Goal: Find specific page/section: Find specific page/section

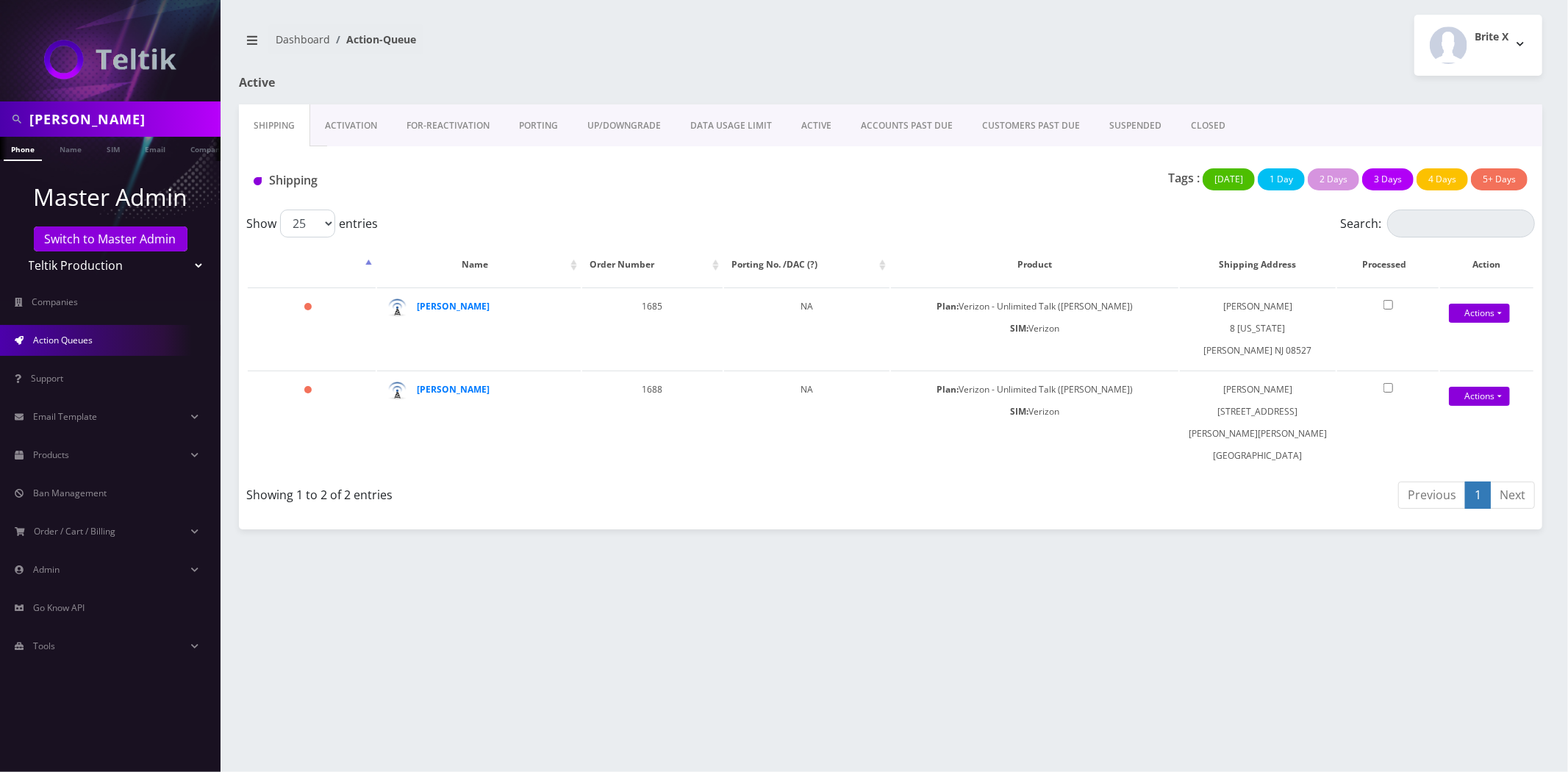
click at [141, 115] on input "fred" at bounding box center [122, 119] width 187 height 28
click at [140, 115] on input "fred" at bounding box center [122, 119] width 187 height 28
paste input "8901240357129213950F"
type input "8901240357129213950F"
drag, startPoint x: 120, startPoint y: 145, endPoint x: 87, endPoint y: 144, distance: 33.0
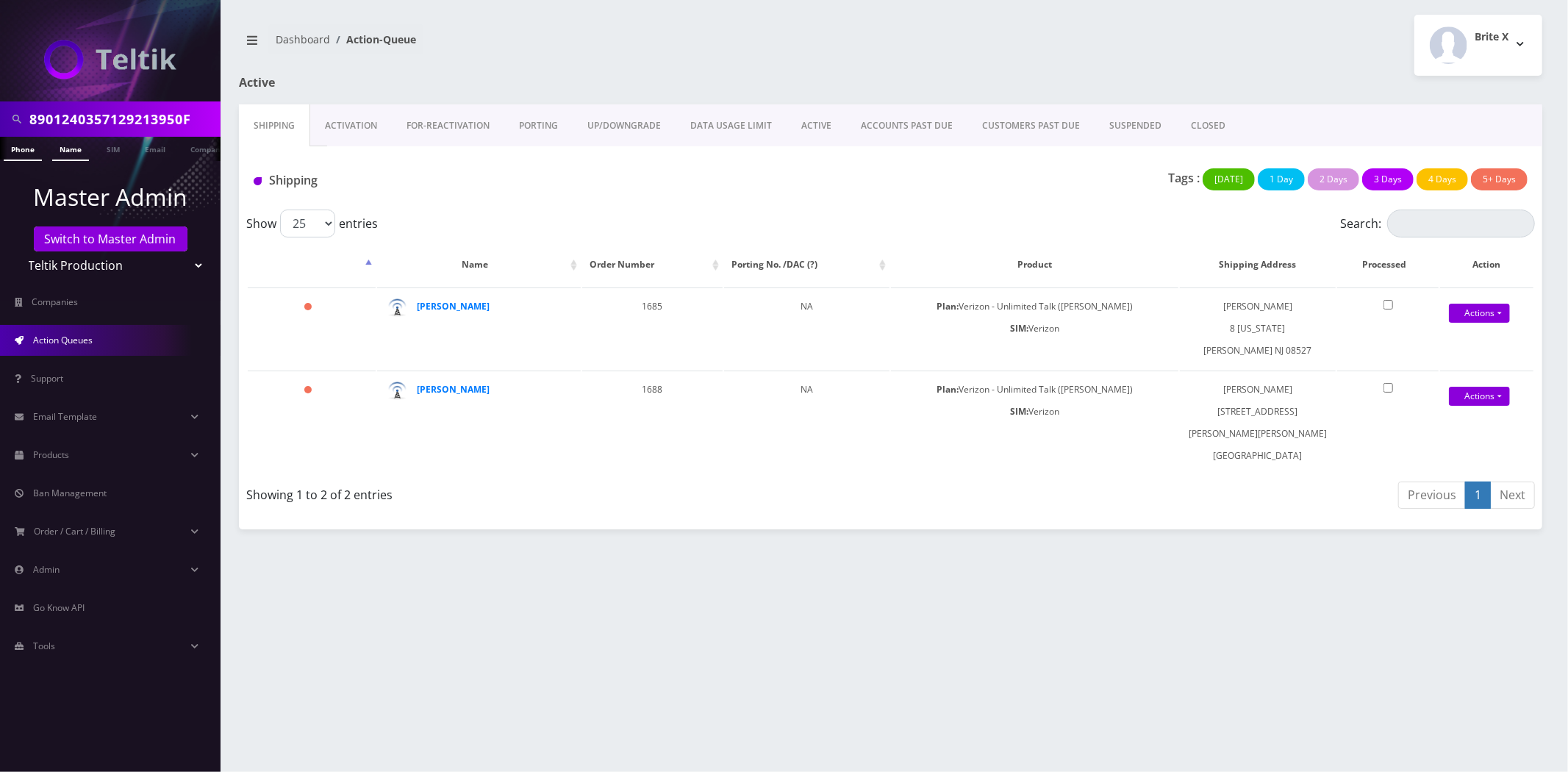
click at [119, 145] on link "SIM" at bounding box center [113, 148] width 28 height 23
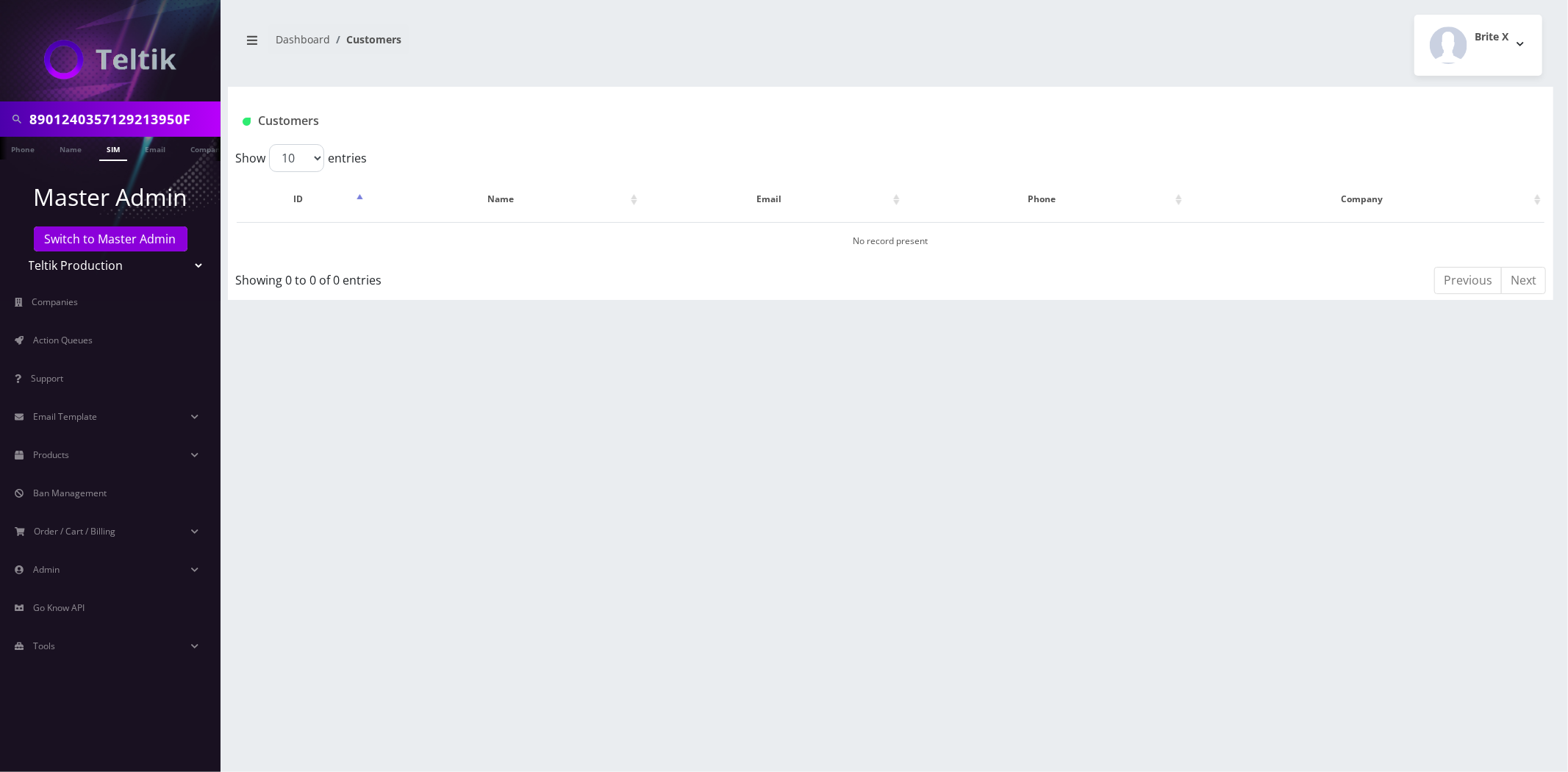
click at [137, 116] on input "8901240357129213950F" at bounding box center [122, 119] width 187 height 28
click at [137, 116] on input "8901240357129213950F" at bounding box center [122, 119] width 187 height 28
click at [136, 116] on input "8901240357129213950F" at bounding box center [122, 119] width 187 height 28
paste input "497128381851"
type input "8901240497128381851"
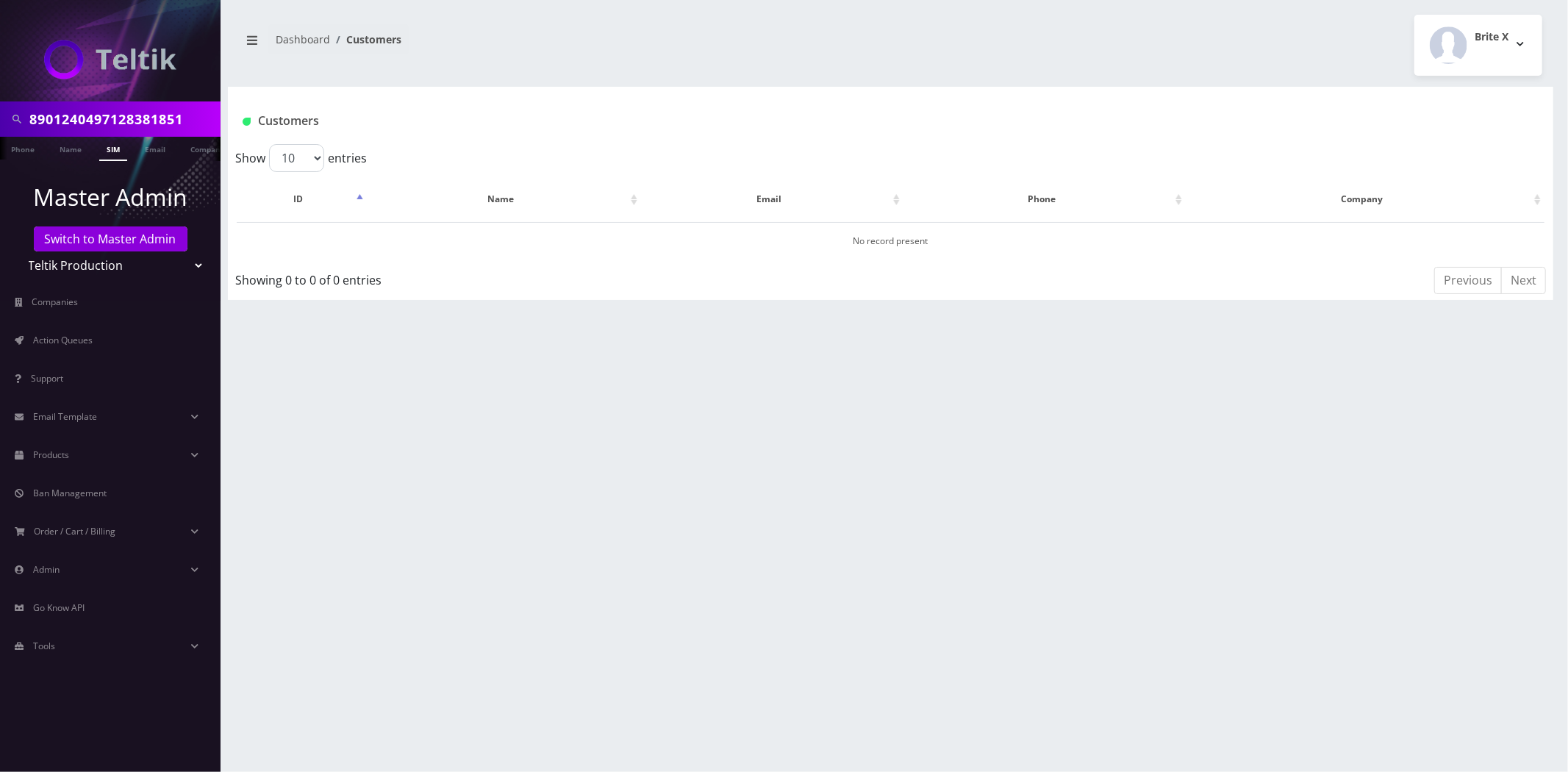
click at [115, 155] on link "SIM" at bounding box center [113, 148] width 28 height 25
click at [92, 121] on input "8901240497128381851" at bounding box center [122, 119] width 187 height 28
click at [142, 116] on input "8901240497128381851" at bounding box center [122, 119] width 187 height 28
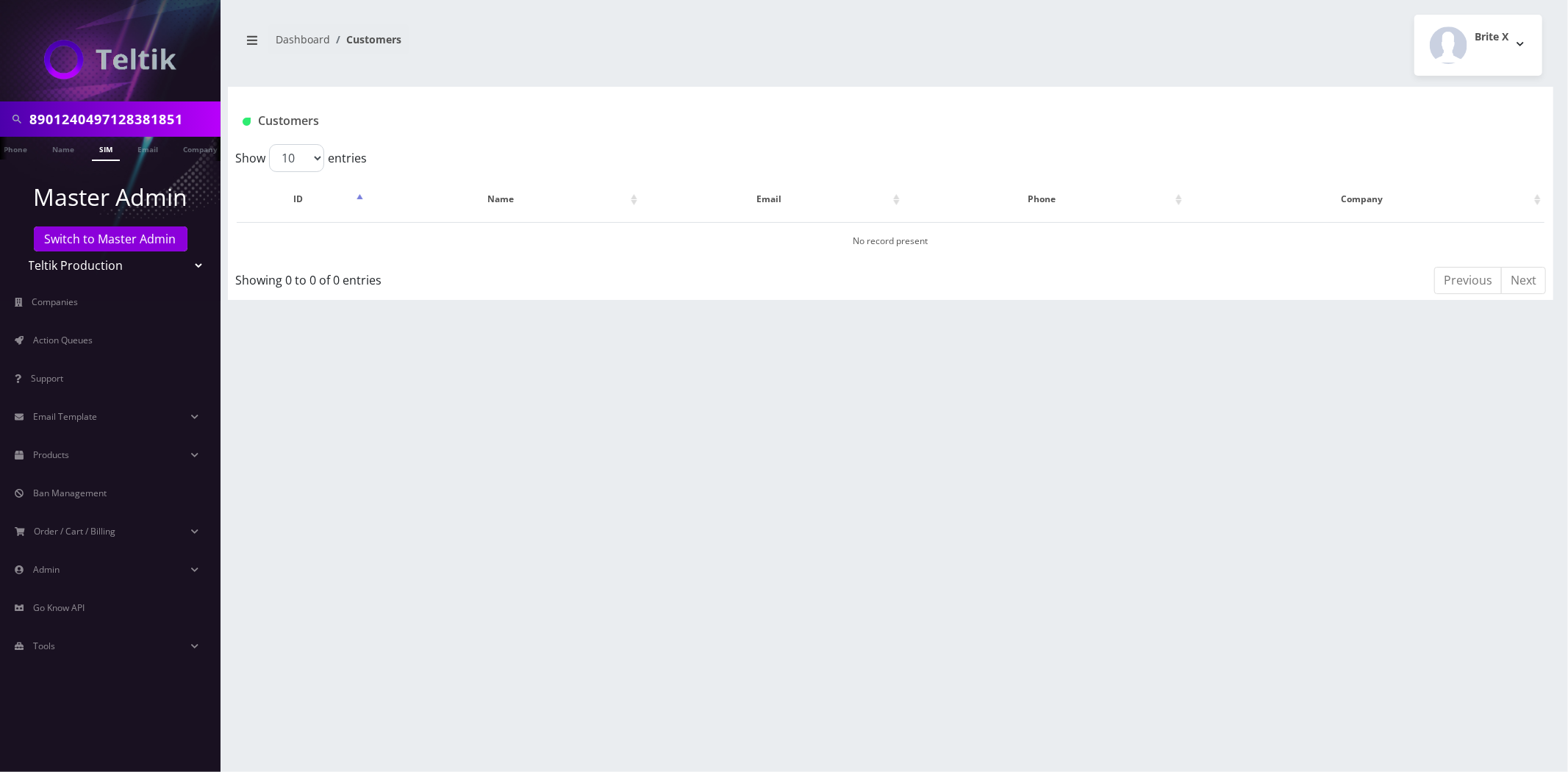
click at [143, 116] on input "8901240497128381851" at bounding box center [122, 119] width 187 height 28
click at [104, 143] on link "SIM" at bounding box center [105, 148] width 28 height 25
click at [82, 237] on link "Switch to Master Admin" at bounding box center [110, 239] width 154 height 25
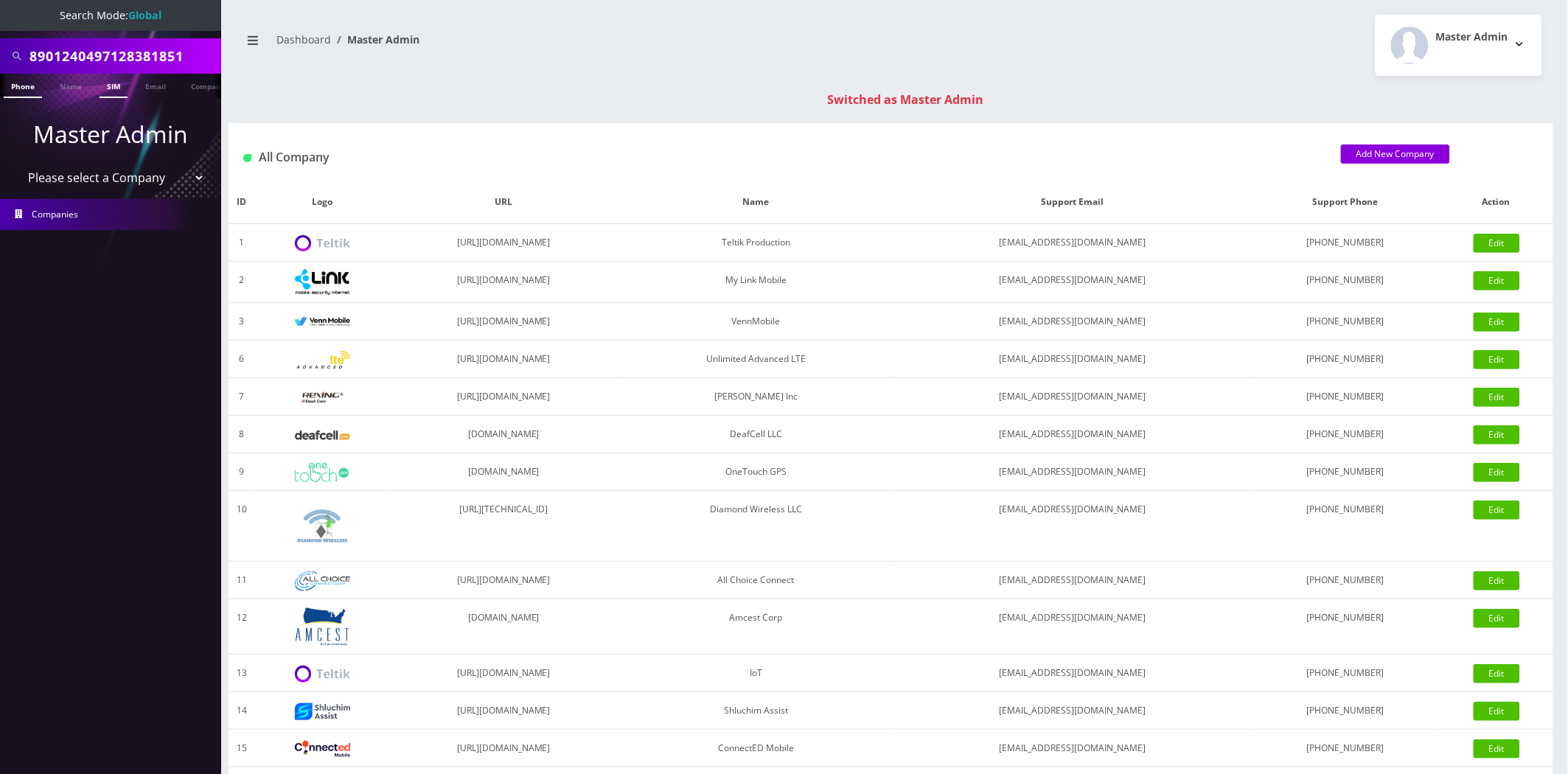
click at [116, 81] on link "SIM" at bounding box center [113, 86] width 28 height 25
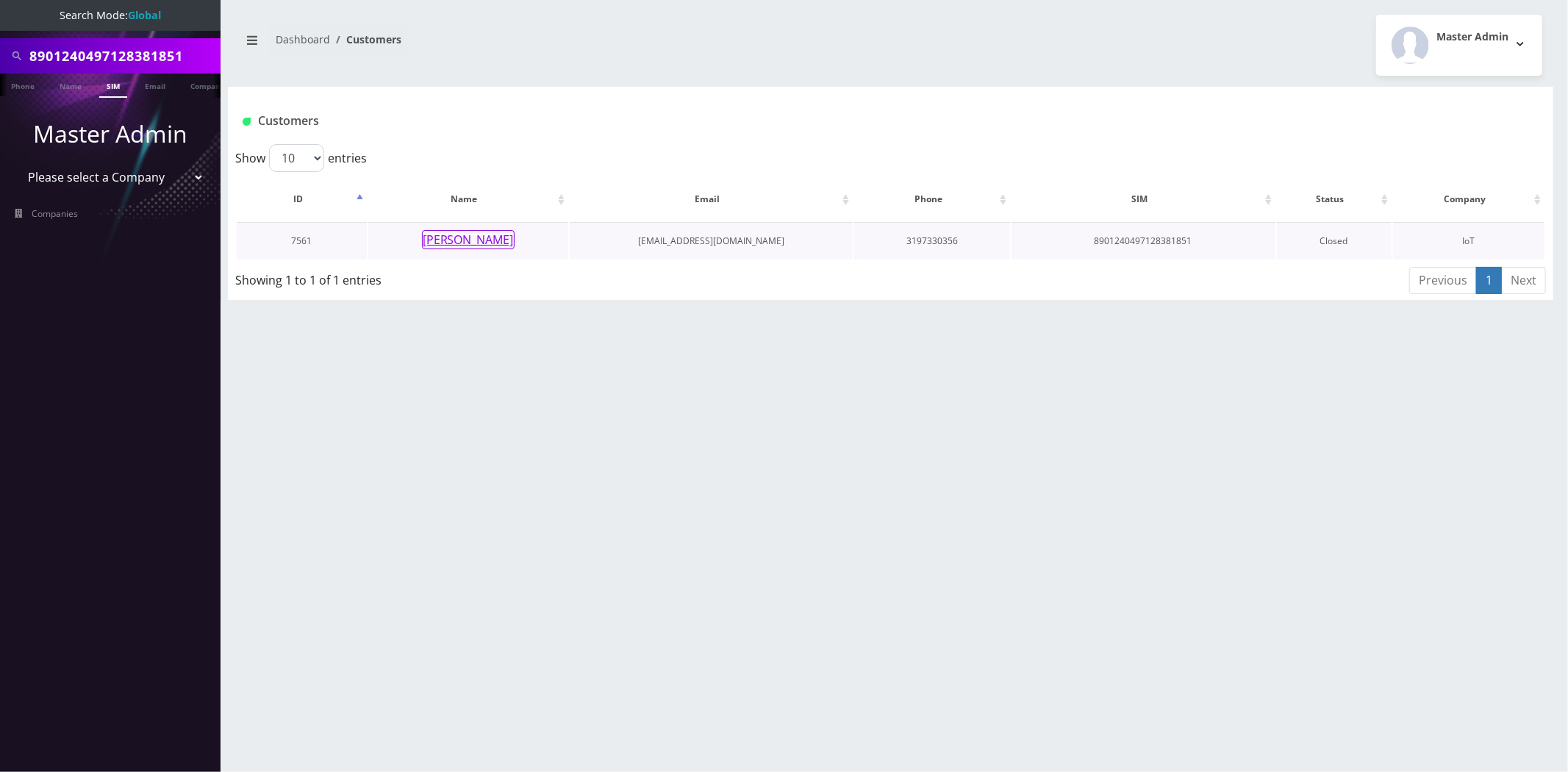
click at [469, 243] on button "terra snyder" at bounding box center [468, 239] width 92 height 19
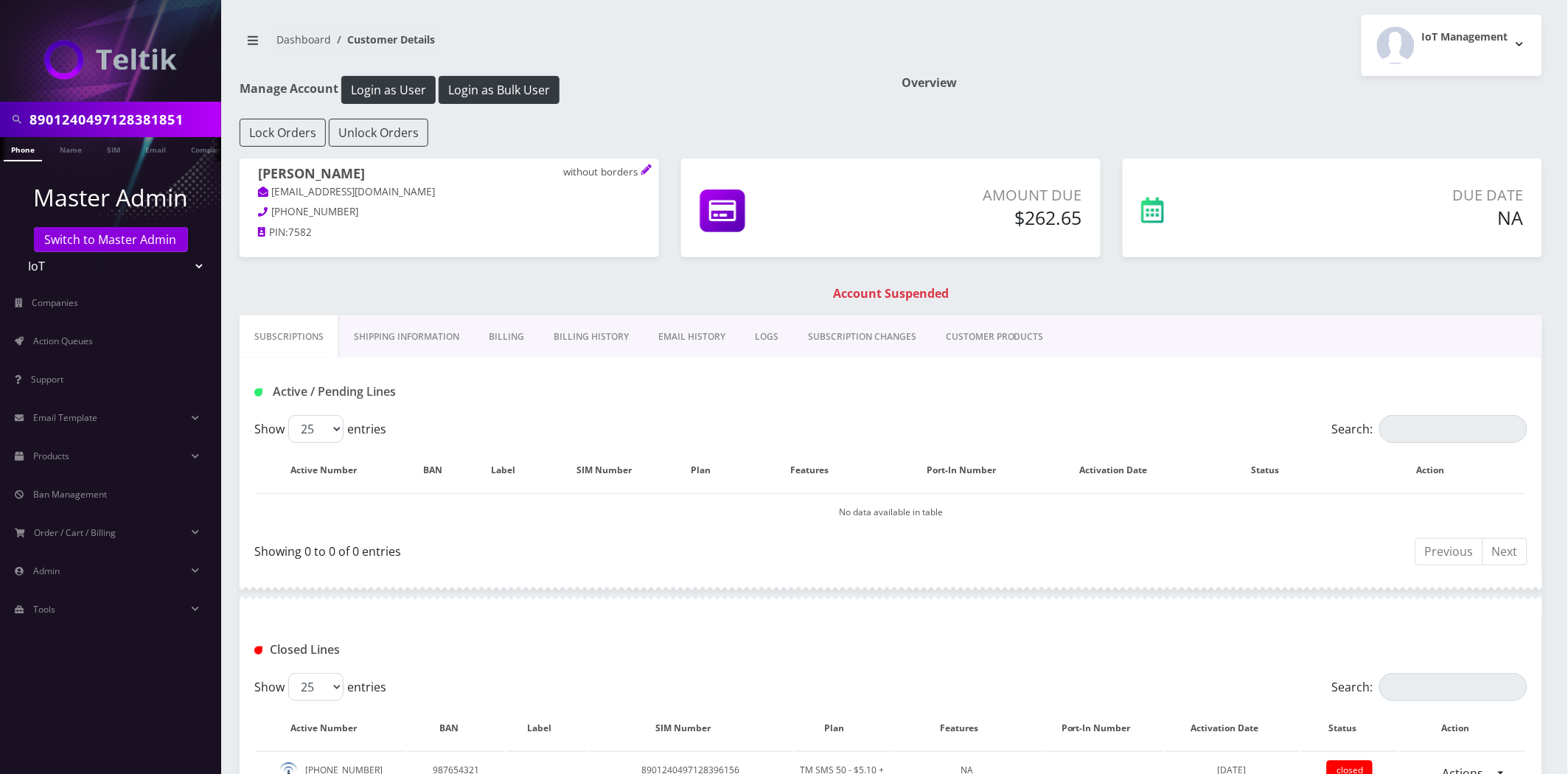
click at [676, 340] on link "EMAIL HISTORY" at bounding box center [691, 337] width 97 height 43
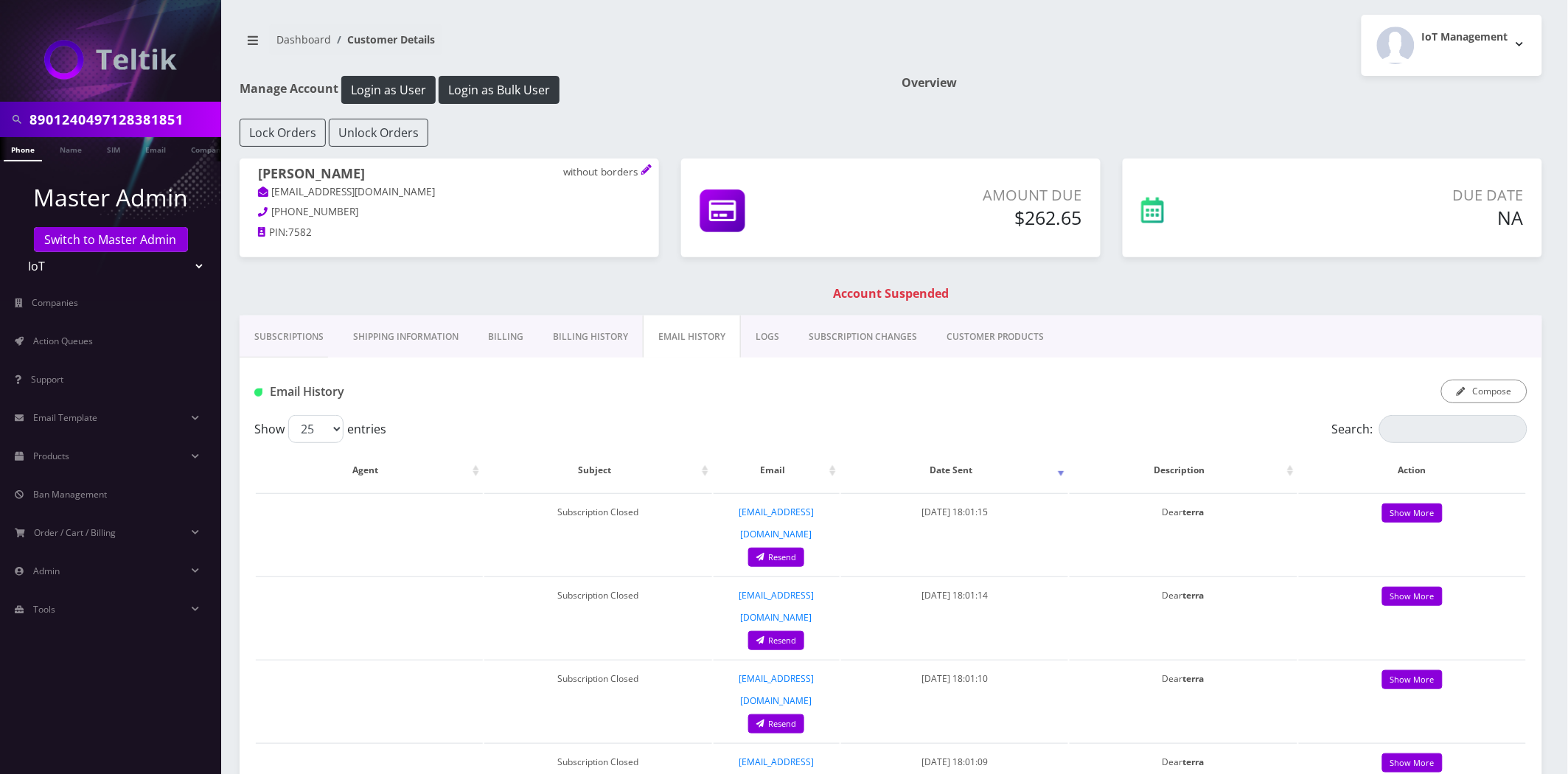
click at [588, 328] on link "Billing History" at bounding box center [590, 337] width 105 height 43
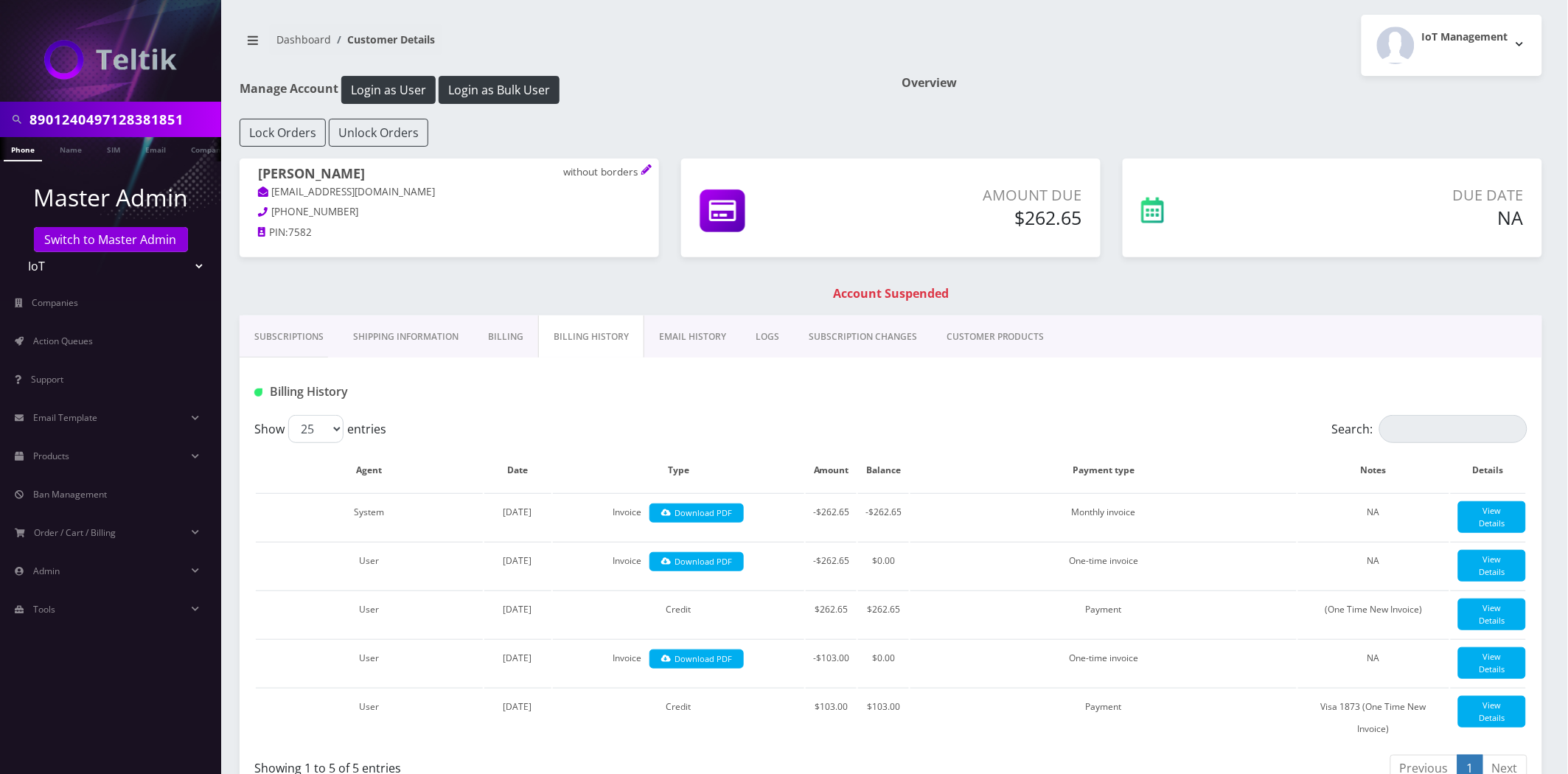
click at [314, 331] on link "Subscriptions" at bounding box center [289, 337] width 99 height 43
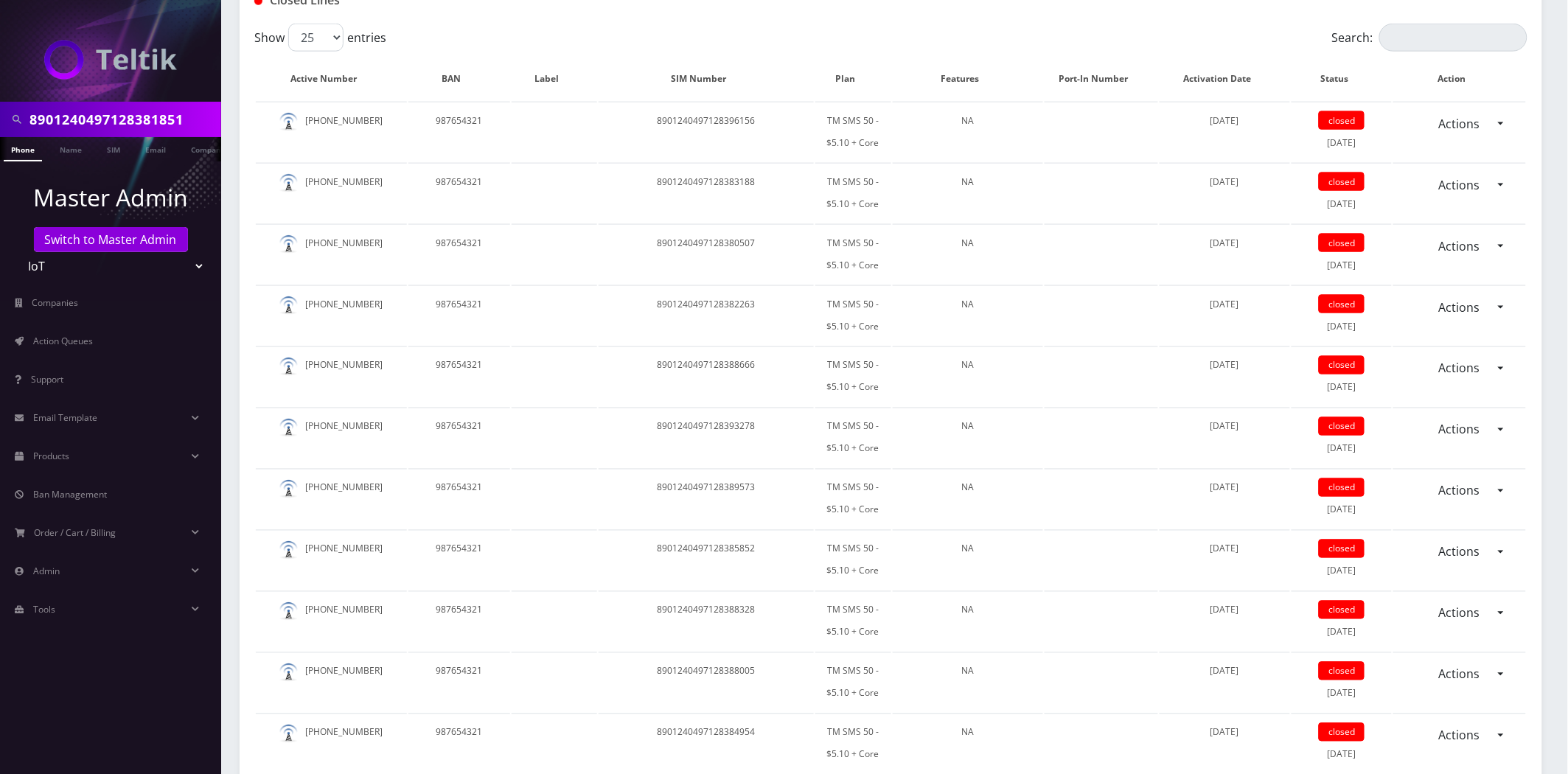
scroll to position [632, 0]
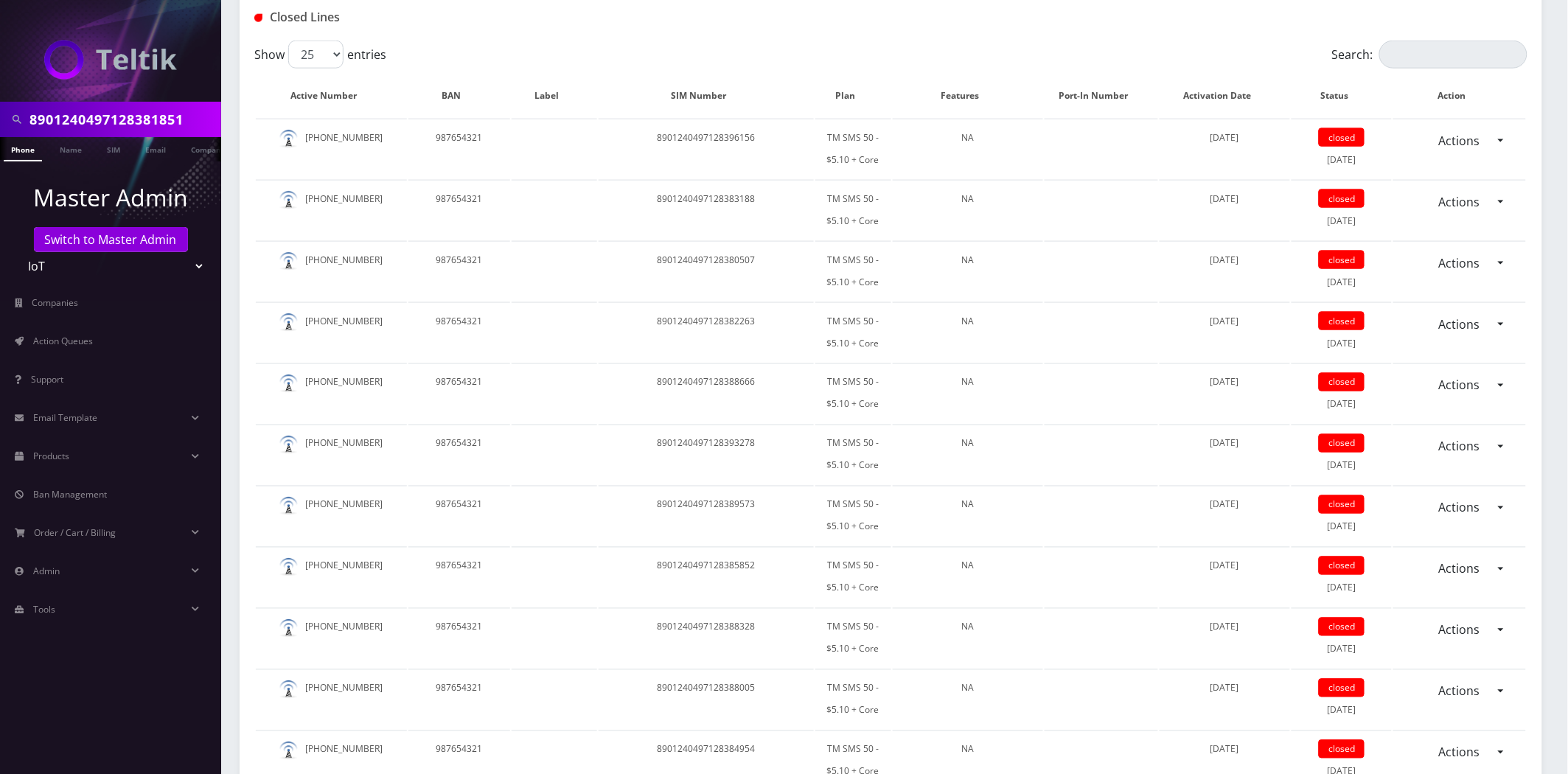
click at [129, 126] on input "8901240497128381851" at bounding box center [123, 119] width 188 height 28
paste input "261111F"
type input "8901240497128261111F"
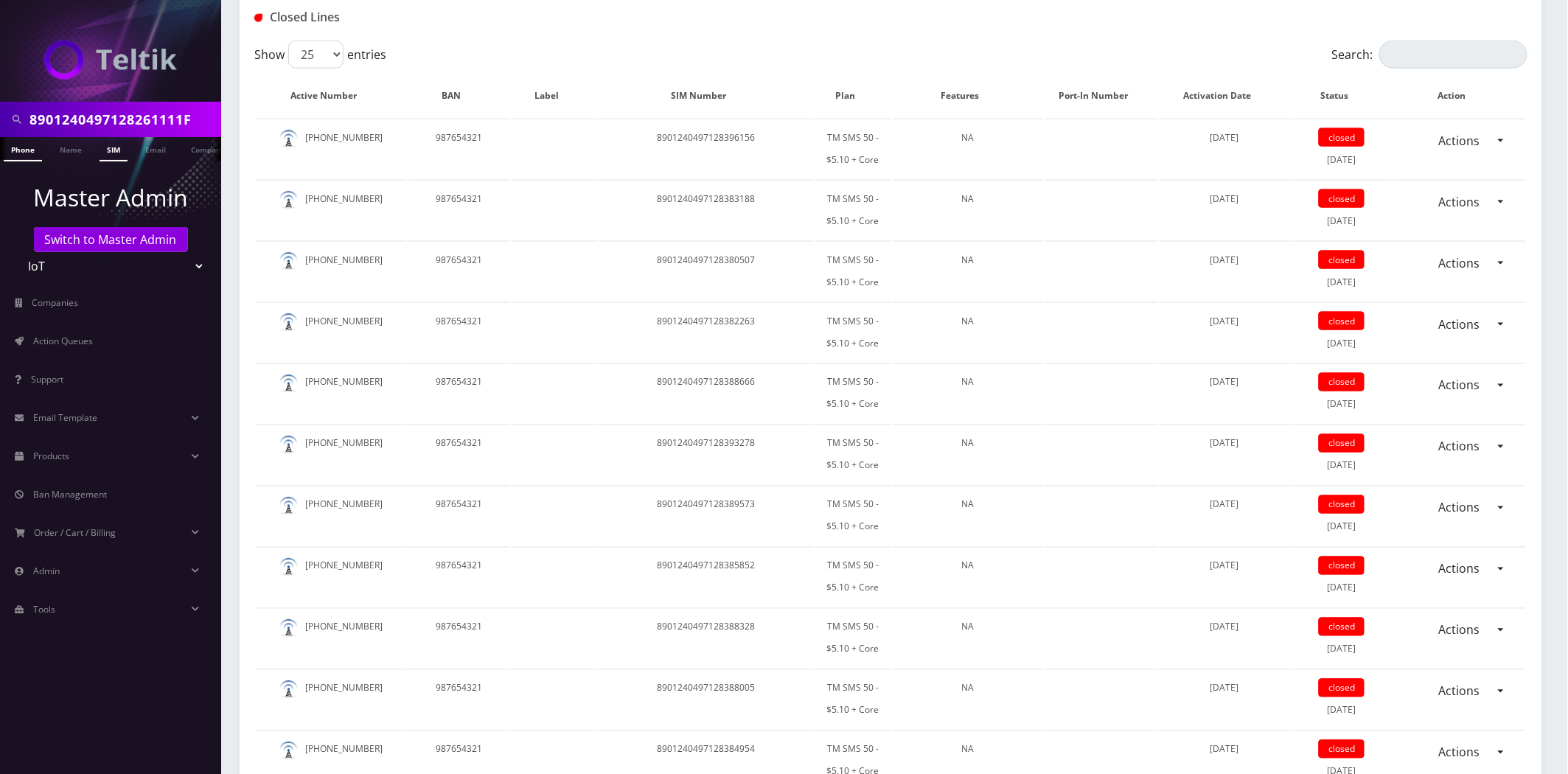
click at [112, 150] on link "SIM" at bounding box center [113, 149] width 28 height 25
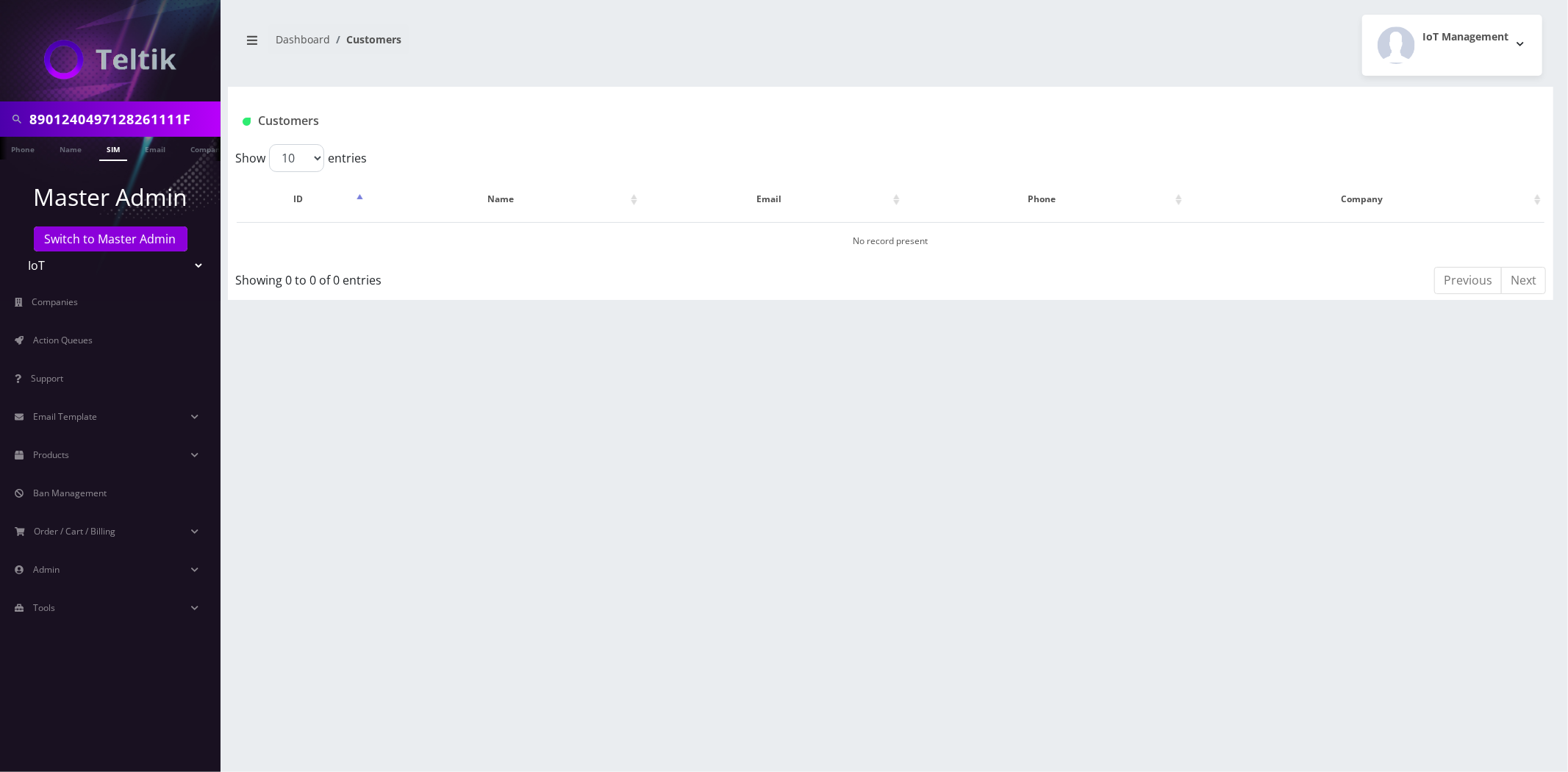
click at [199, 122] on input "8901240497128261111F" at bounding box center [122, 119] width 187 height 28
type input "8901240497128261111"
click at [300, 347] on div "8901240497128261111F Phone Name SIM Email Company Customer Dashboard Customers …" at bounding box center [891, 386] width 1355 height 772
click at [118, 139] on link "SIM" at bounding box center [113, 148] width 28 height 25
click at [104, 148] on link "SIM" at bounding box center [113, 148] width 28 height 25
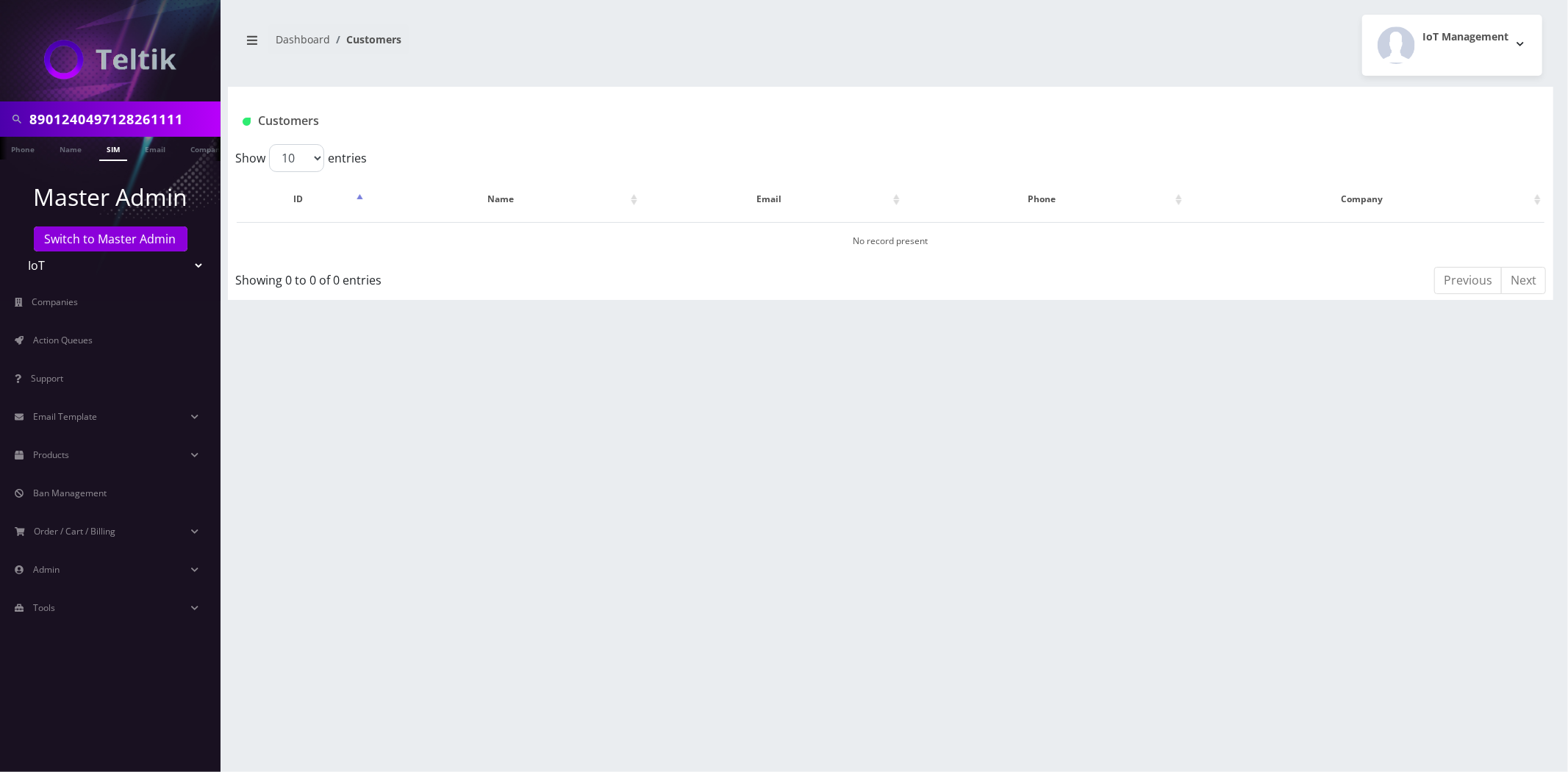
click at [144, 113] on input "8901240497128261111" at bounding box center [122, 119] width 187 height 28
click at [84, 226] on link "Switch to Master Admin" at bounding box center [110, 239] width 154 height 25
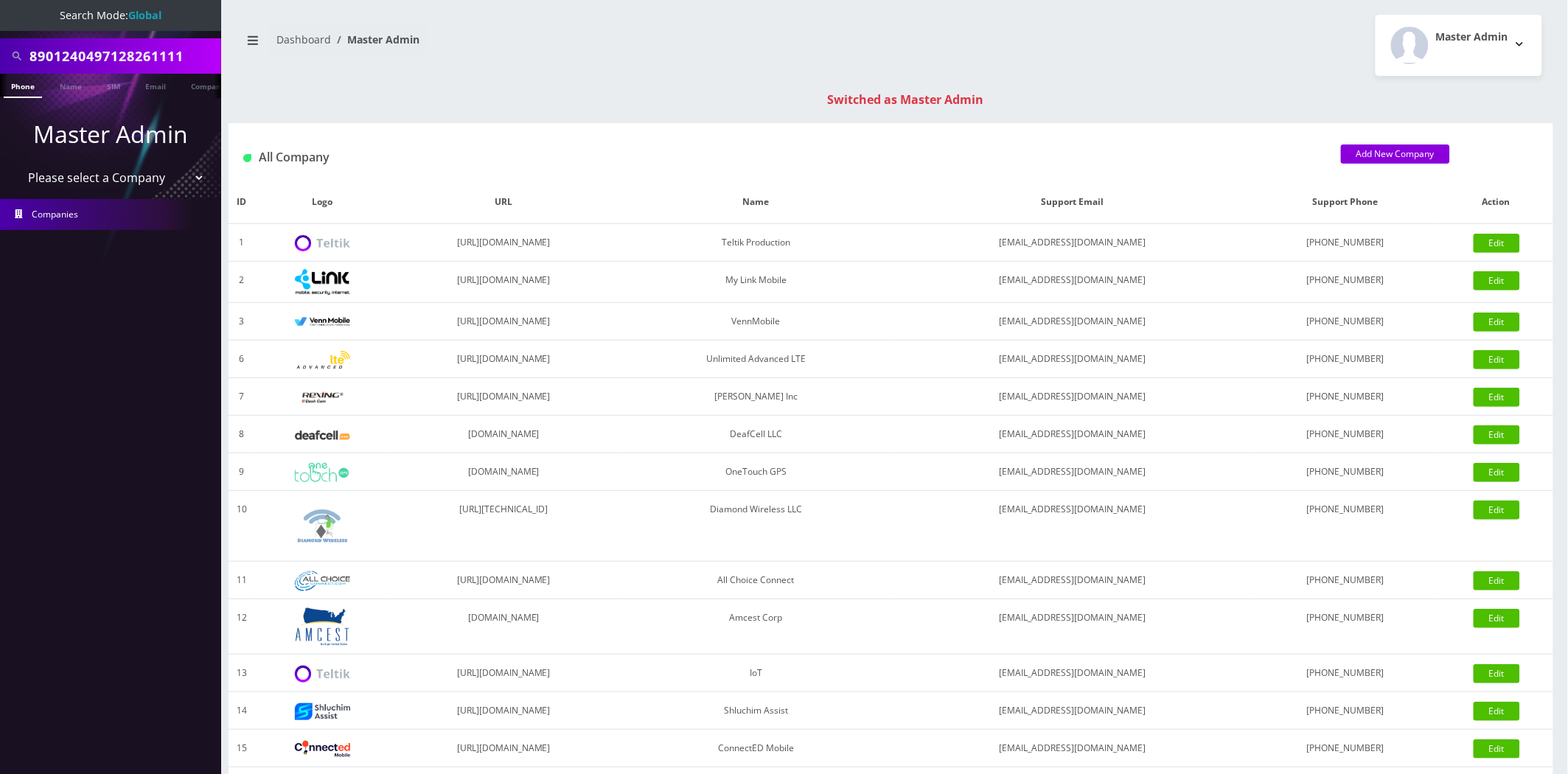
click at [133, 52] on input "8901240497128261111" at bounding box center [123, 55] width 188 height 28
click at [132, 52] on input "8901240497128261111" at bounding box center [123, 55] width 188 height 28
click at [79, 329] on nav "Search Mode: Global 8901240497128261111 Phone Name SIM Email Company Customer M…" at bounding box center [111, 387] width 221 height 774
click at [121, 91] on link "SIM" at bounding box center [113, 86] width 28 height 25
